Goal: Task Accomplishment & Management: Complete application form

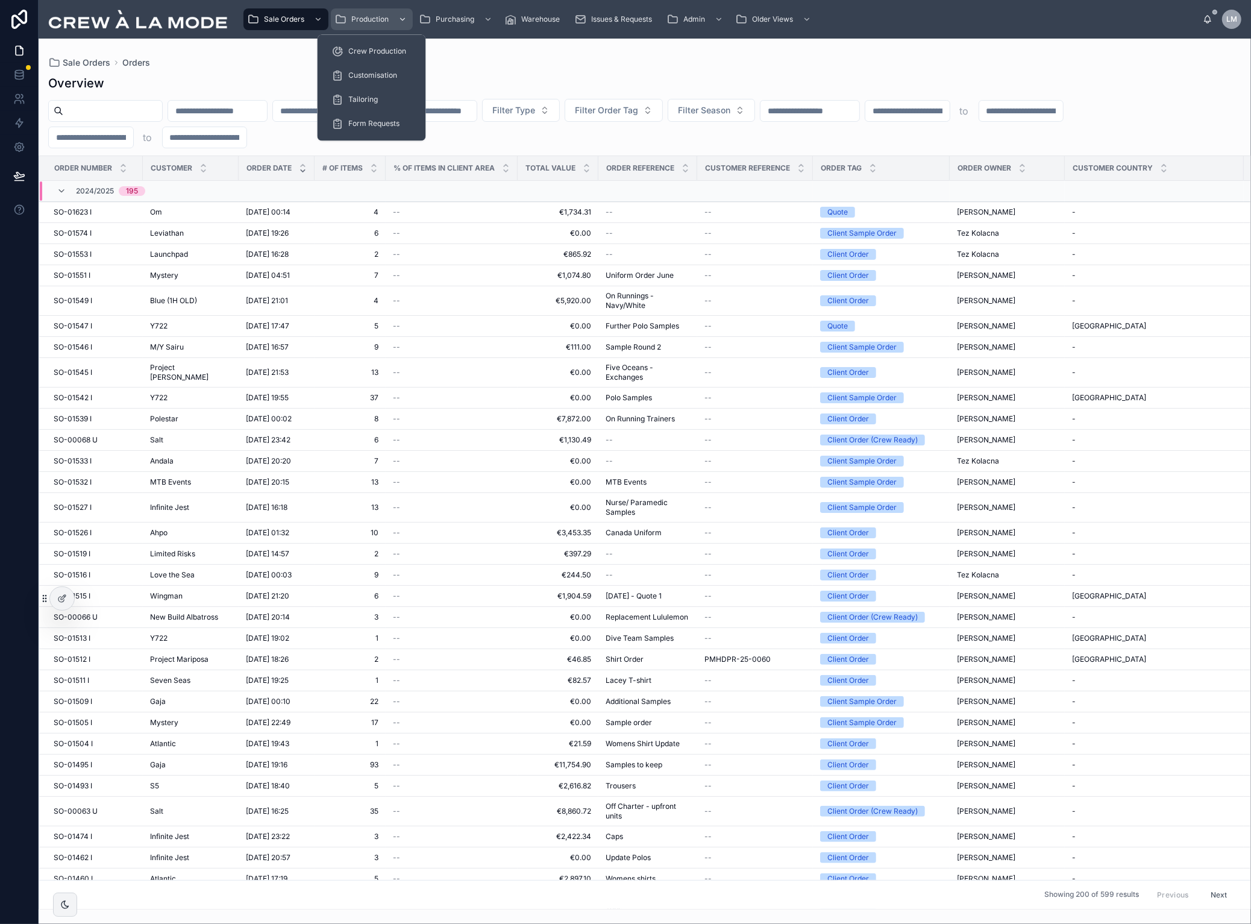
click at [377, 21] on span "Production" at bounding box center [369, 19] width 37 height 10
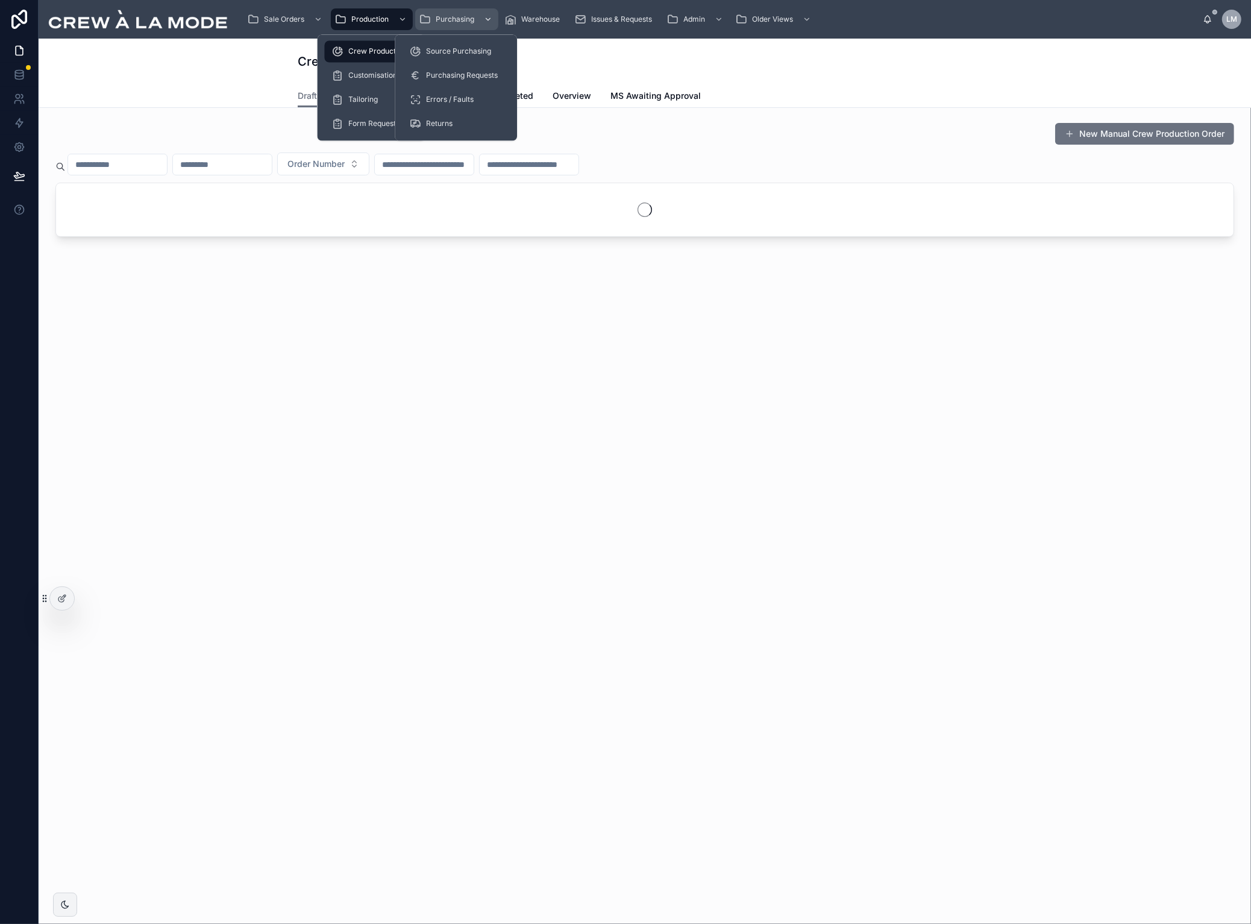
click at [441, 21] on span "Purchasing" at bounding box center [455, 19] width 39 height 10
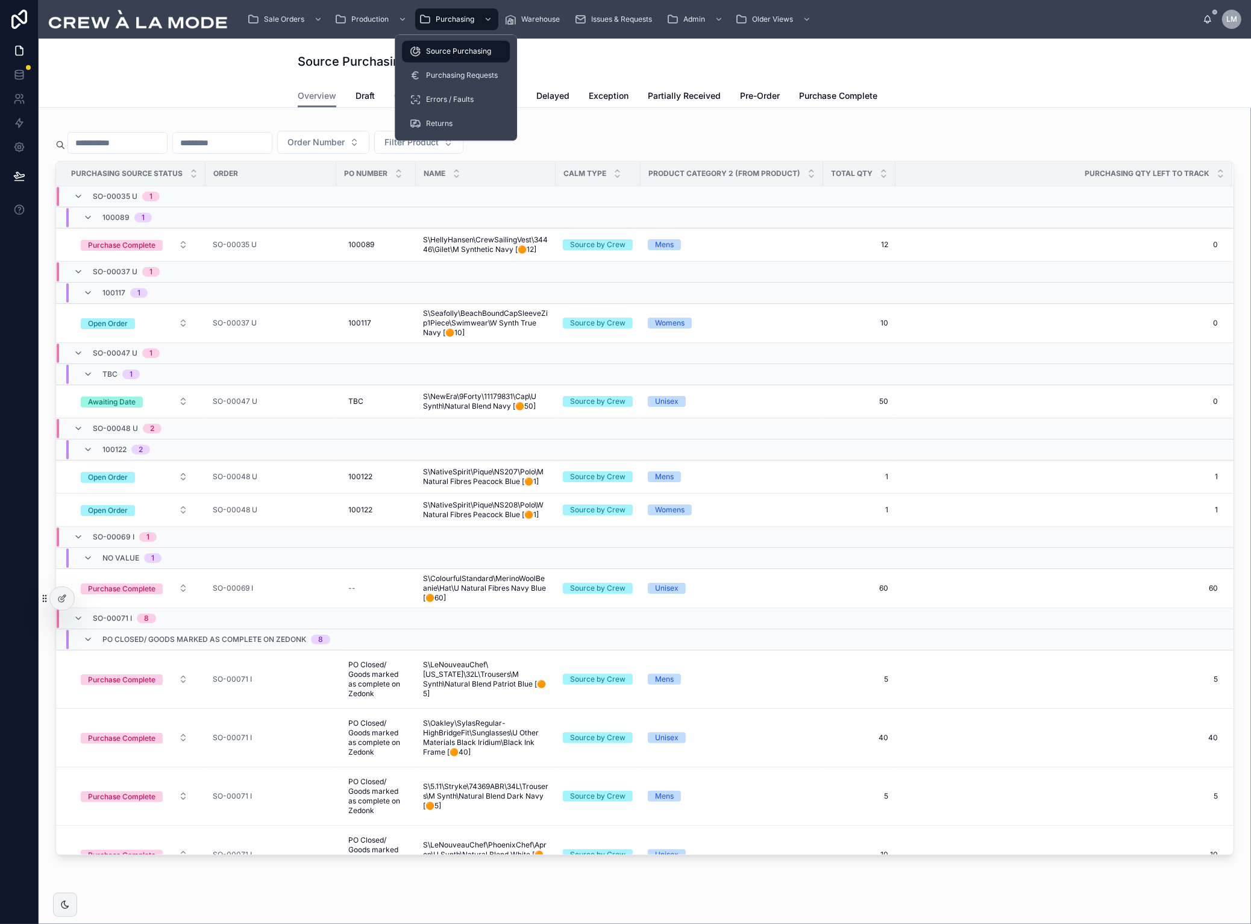
click at [447, 45] on div "Source Purchasing" at bounding box center [455, 51] width 93 height 19
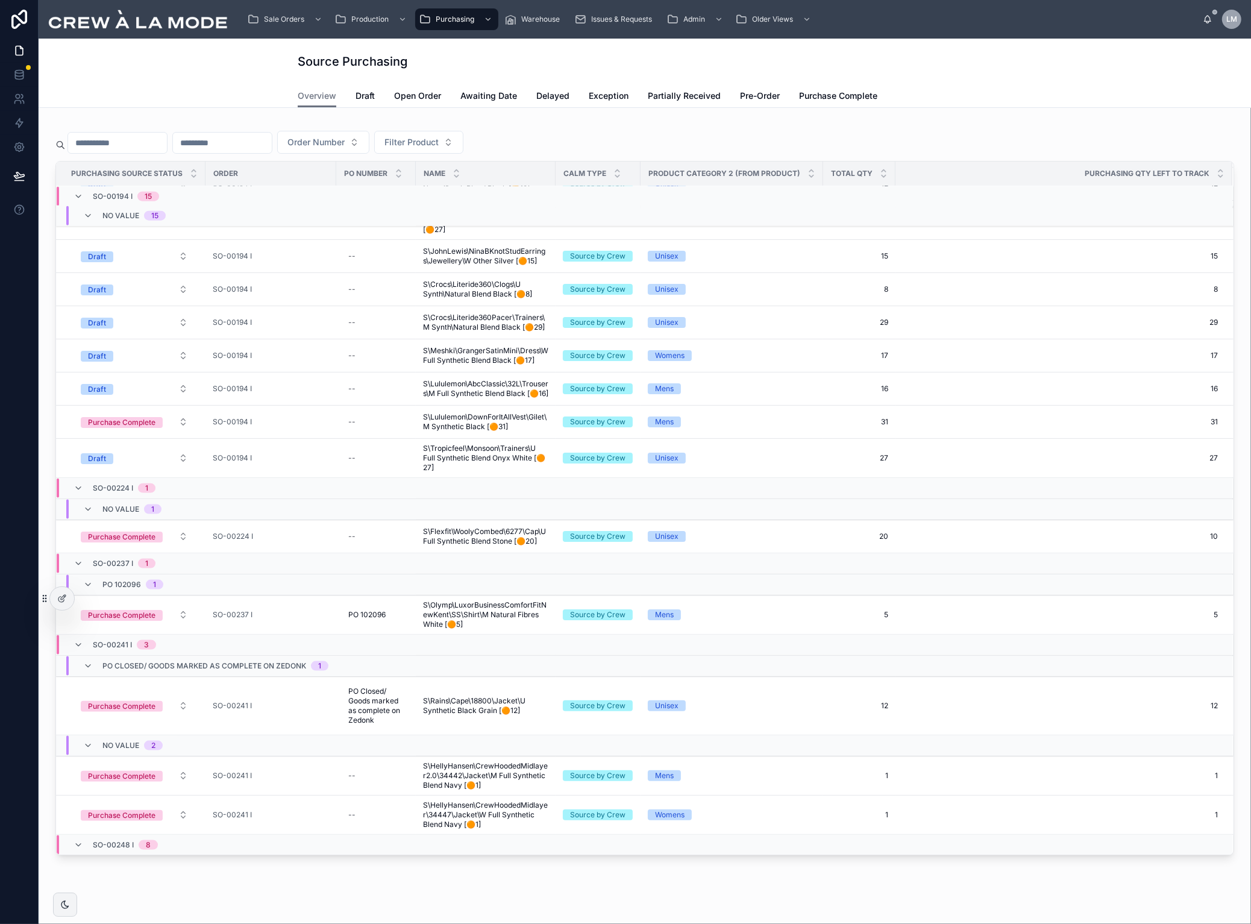
scroll to position [1546, 0]
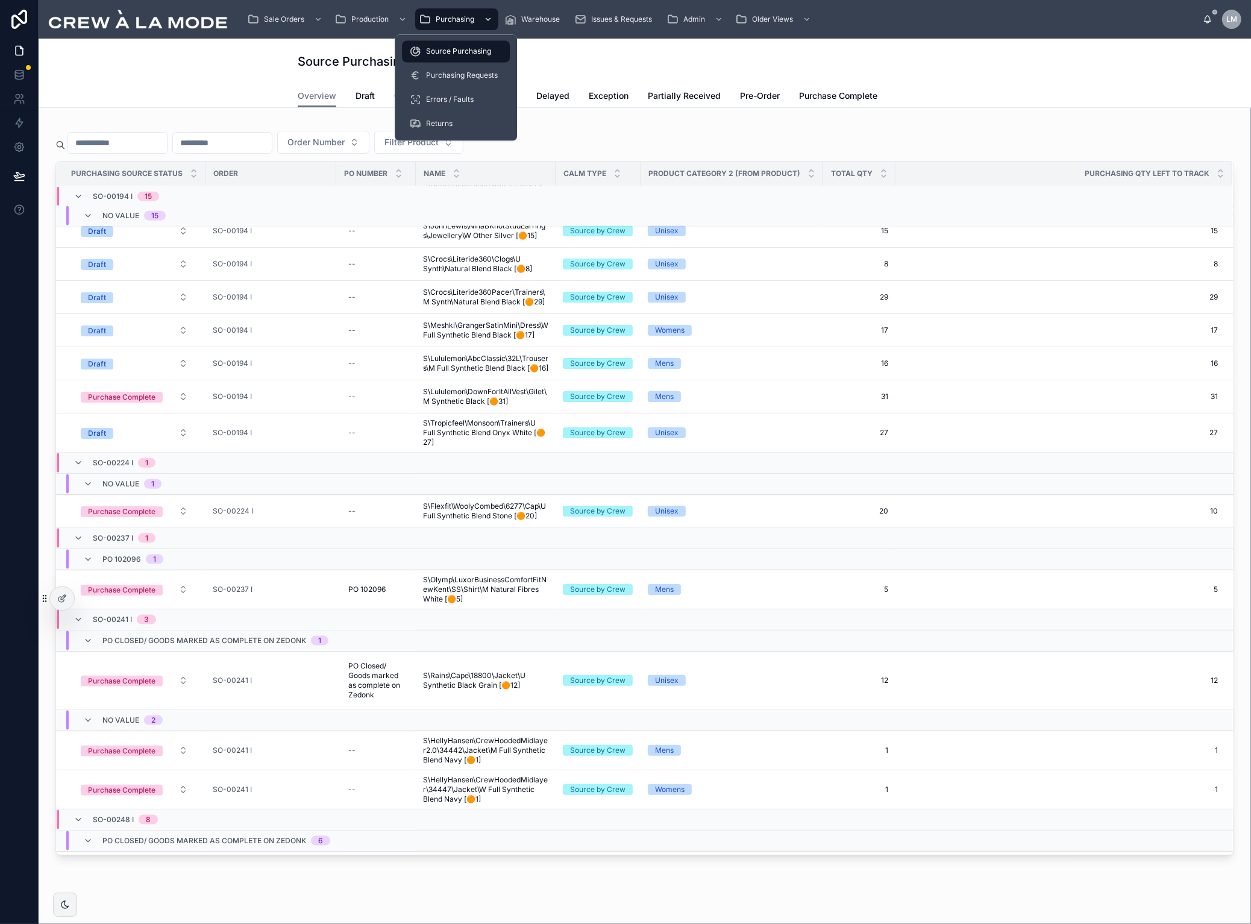
click at [466, 24] on span "Purchasing" at bounding box center [455, 19] width 39 height 10
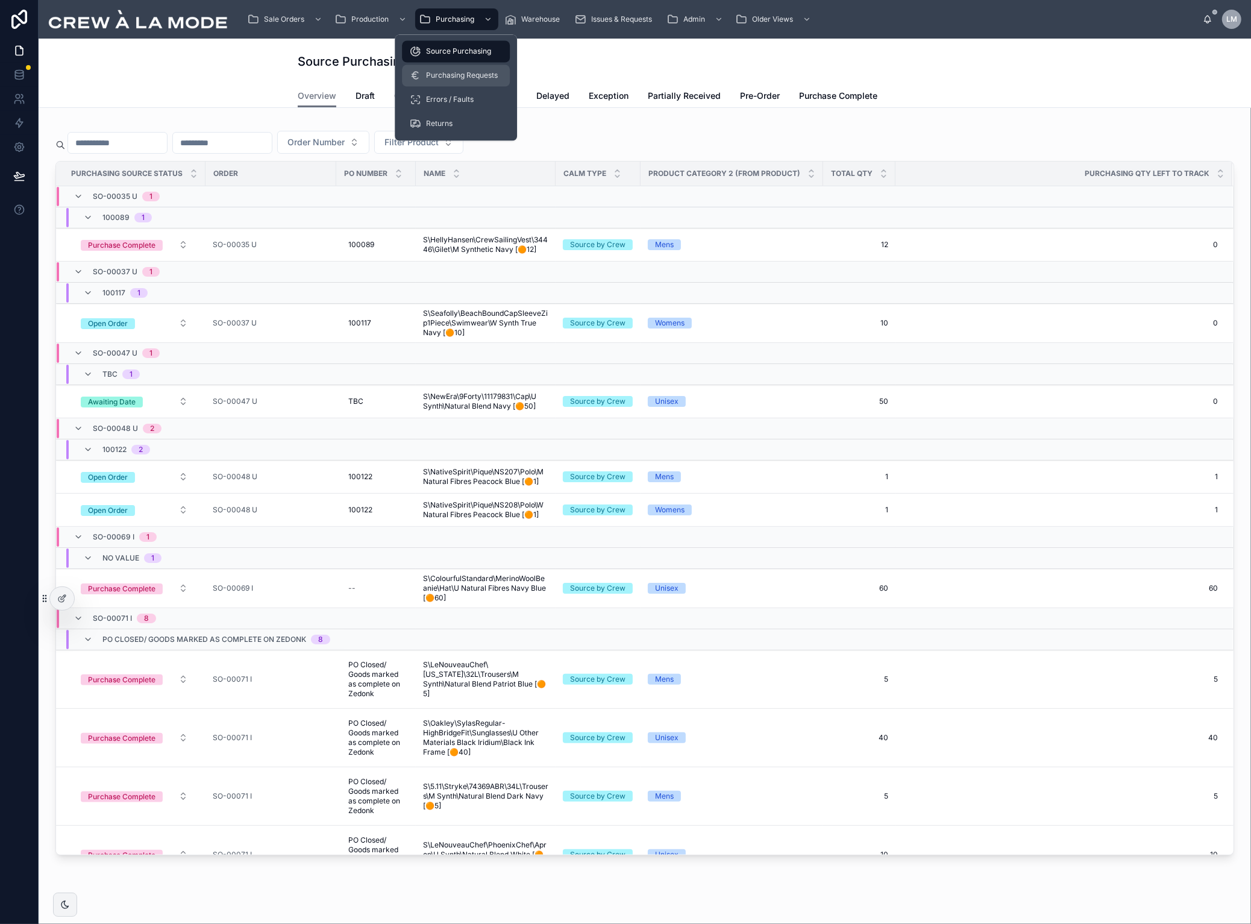
click at [474, 75] on span "Purchasing Requests" at bounding box center [462, 76] width 72 height 10
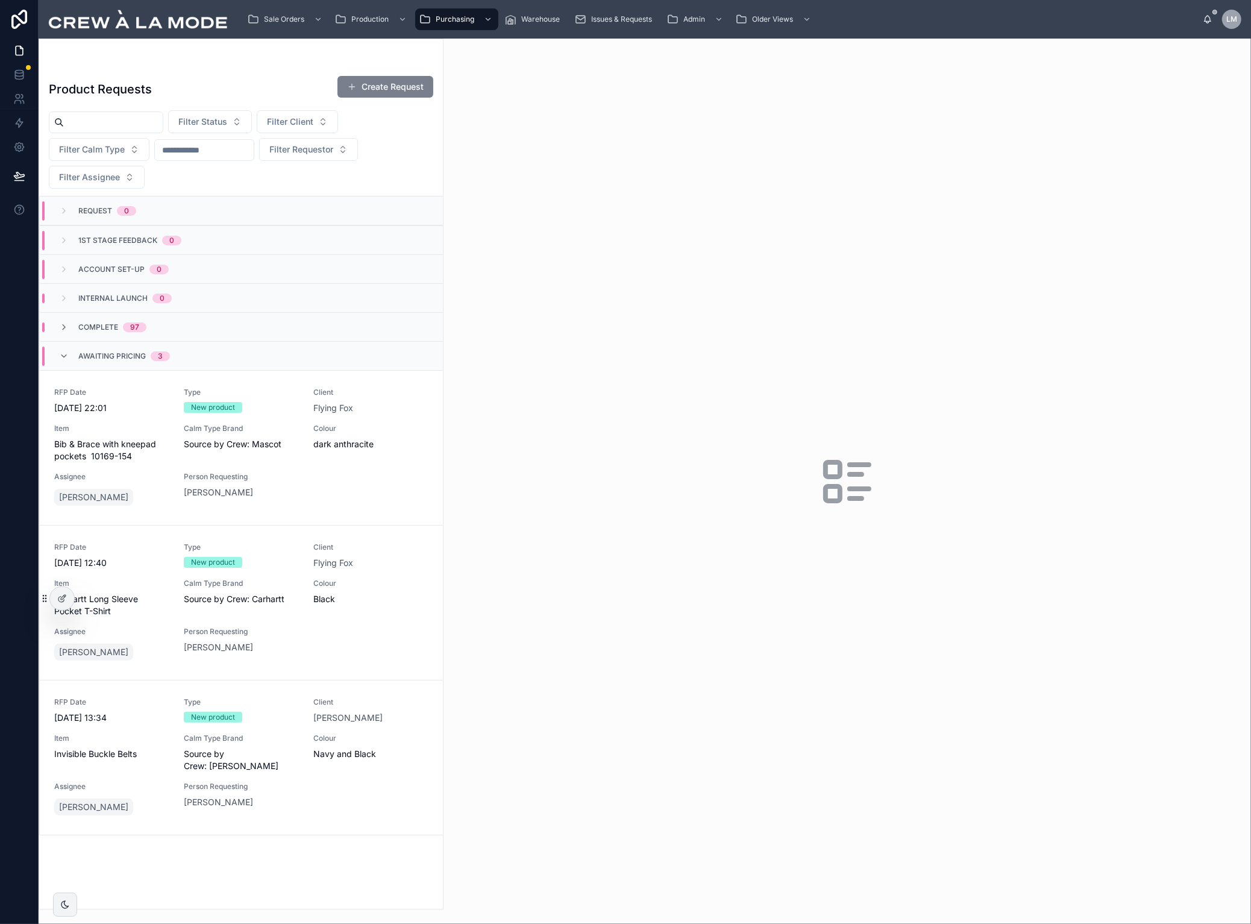
click at [395, 91] on button "Create Request" at bounding box center [385, 87] width 96 height 22
